Goal: Task Accomplishment & Management: Manage account settings

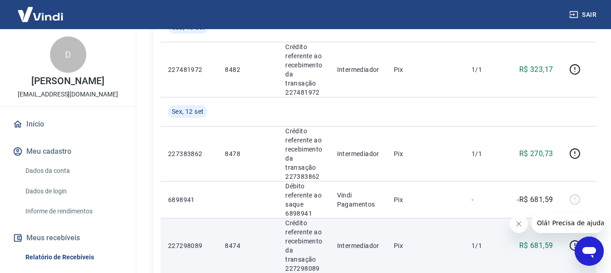
scroll to position [364, 0]
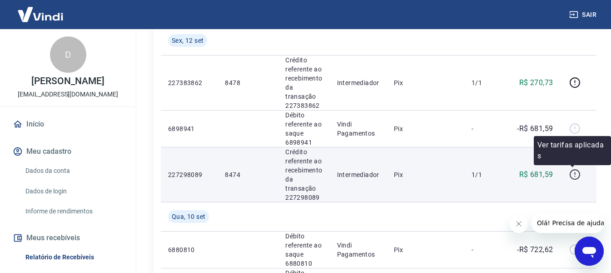
click at [575, 175] on icon "button" at bounding box center [574, 174] width 11 height 11
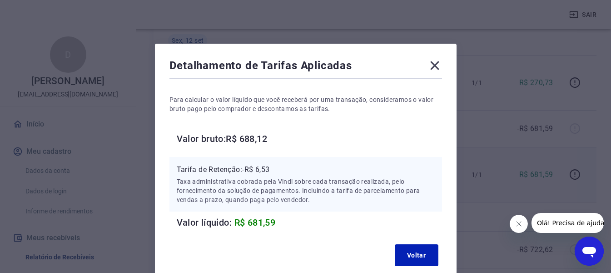
click at [438, 67] on icon at bounding box center [435, 65] width 15 height 15
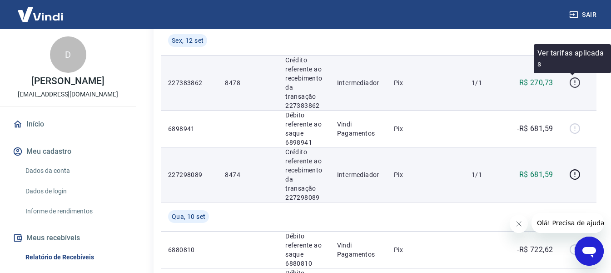
click at [574, 84] on icon "button" at bounding box center [574, 82] width 11 height 11
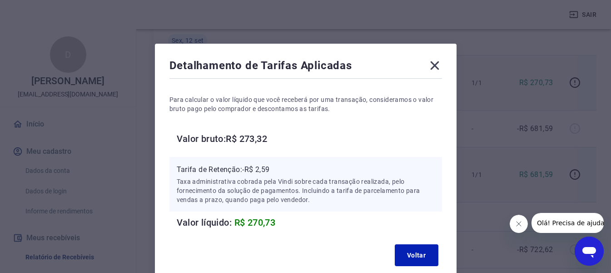
click at [433, 64] on icon at bounding box center [434, 65] width 9 height 9
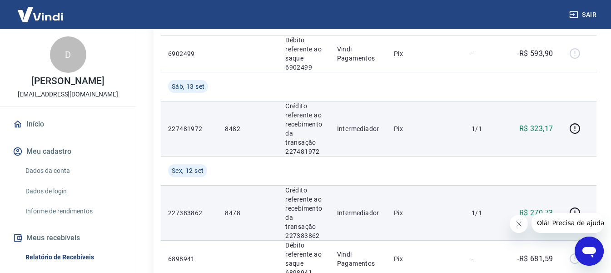
scroll to position [227, 0]
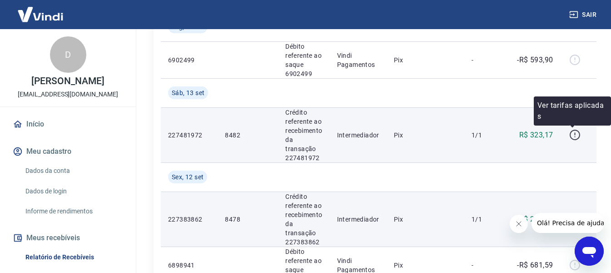
click at [573, 134] on icon "button" at bounding box center [574, 134] width 11 height 11
